Goal: Navigation & Orientation: Find specific page/section

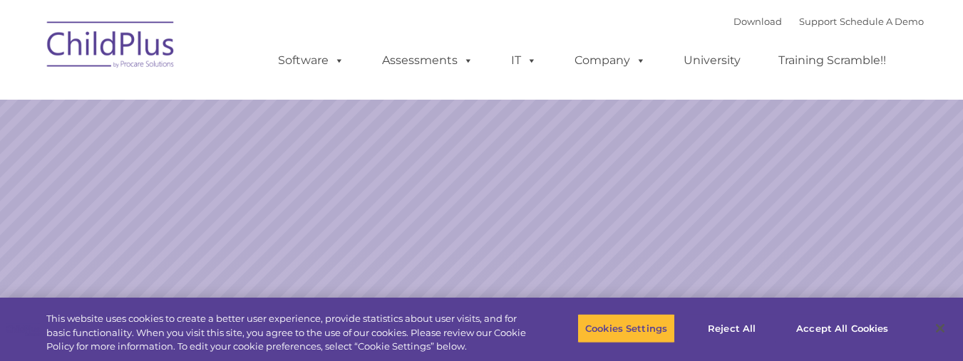
select select "MEDIUM"
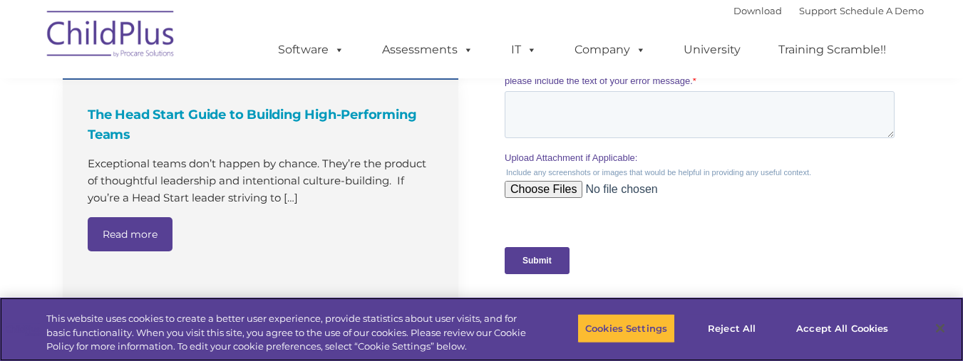
scroll to position [1362, 0]
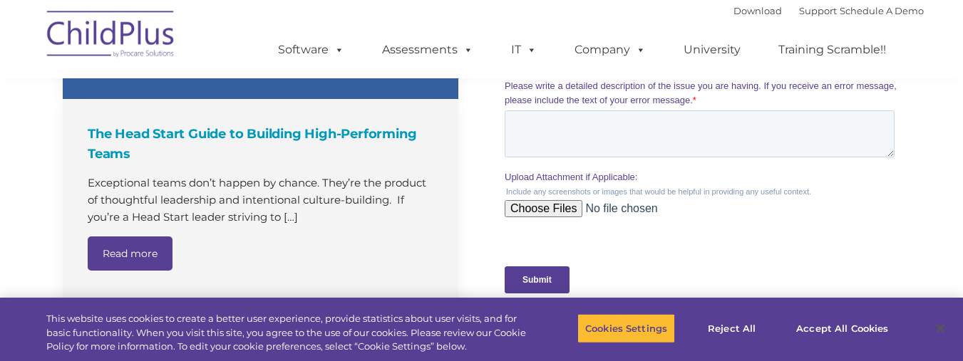
click at [101, 33] on img at bounding box center [111, 36] width 143 height 71
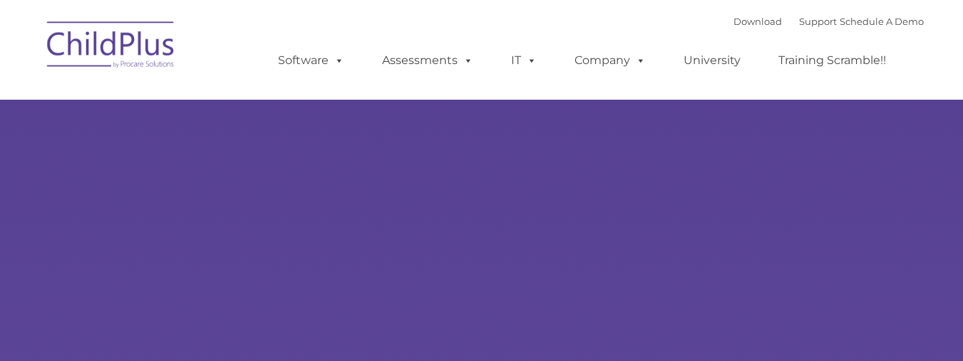
type input ""
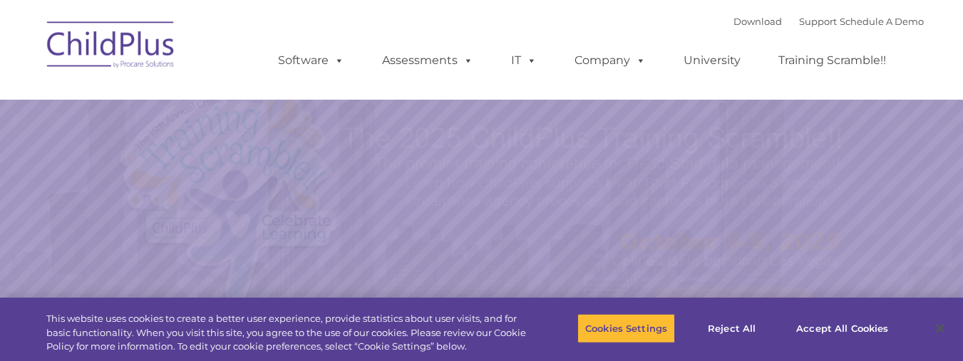
select select "MEDIUM"
